Goal: Information Seeking & Learning: Check status

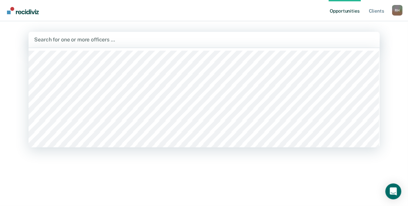
click at [74, 38] on div at bounding box center [205, 40] width 340 height 8
type input "mill"
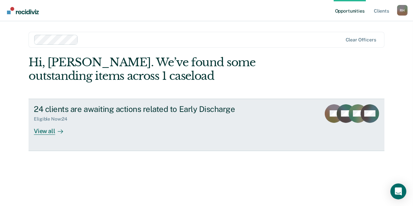
click at [48, 132] on div "View all" at bounding box center [52, 128] width 37 height 13
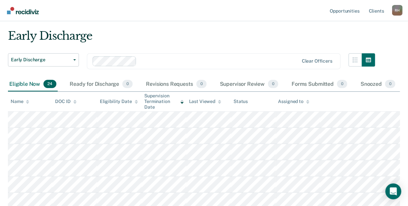
scroll to position [10, 0]
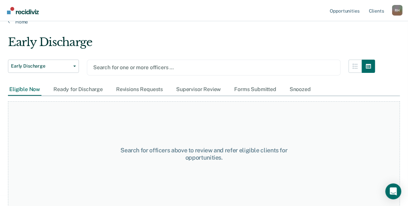
click at [142, 67] on div at bounding box center [213, 68] width 241 height 8
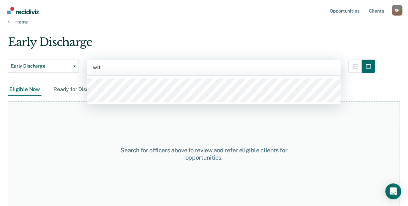
type input "[PERSON_NAME]"
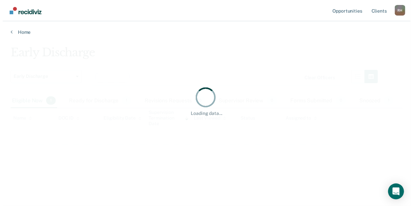
scroll to position [0, 0]
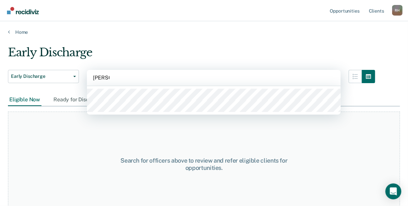
type input "[PERSON_NAME]"
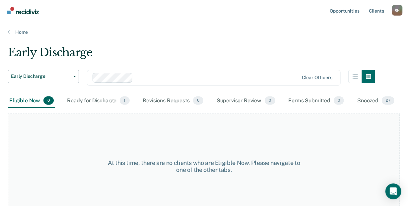
click at [222, 50] on div "Early Discharge" at bounding box center [192, 55] width 368 height 19
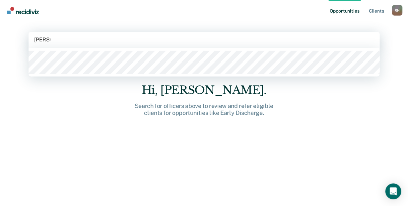
type input "[PERSON_NAME]"
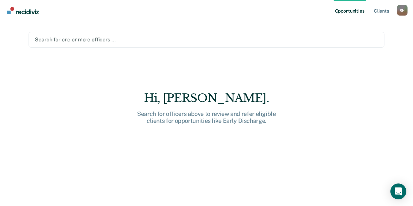
click at [71, 39] on div at bounding box center [207, 40] width 344 height 8
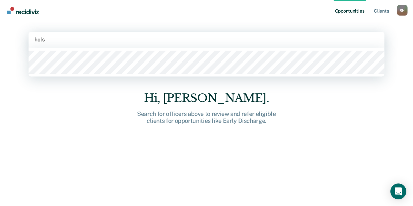
type input "[PERSON_NAME]"
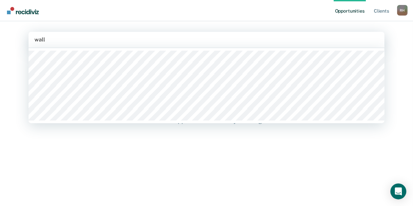
type input "walla"
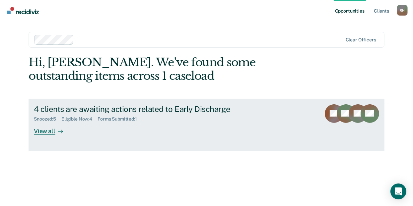
click at [47, 134] on div "View all" at bounding box center [52, 128] width 37 height 13
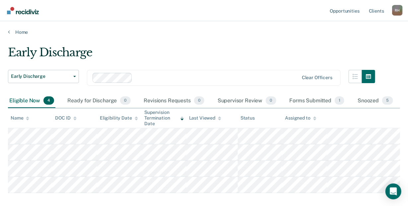
click at [187, 41] on main "Early Discharge Early Discharge Early Discharge Clear officers Eligible Now 4 R…" at bounding box center [204, 137] width 408 height 204
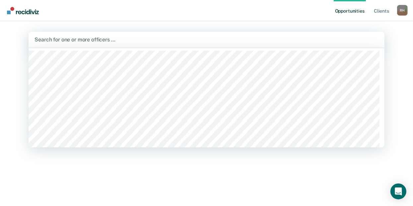
click at [66, 39] on div at bounding box center [207, 40] width 344 height 8
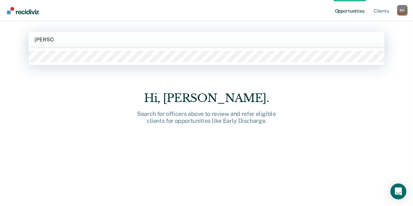
type input "[PERSON_NAME]"
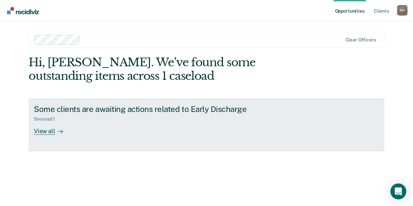
click at [40, 132] on div "View all" at bounding box center [52, 128] width 37 height 13
